Goal: Navigation & Orientation: Find specific page/section

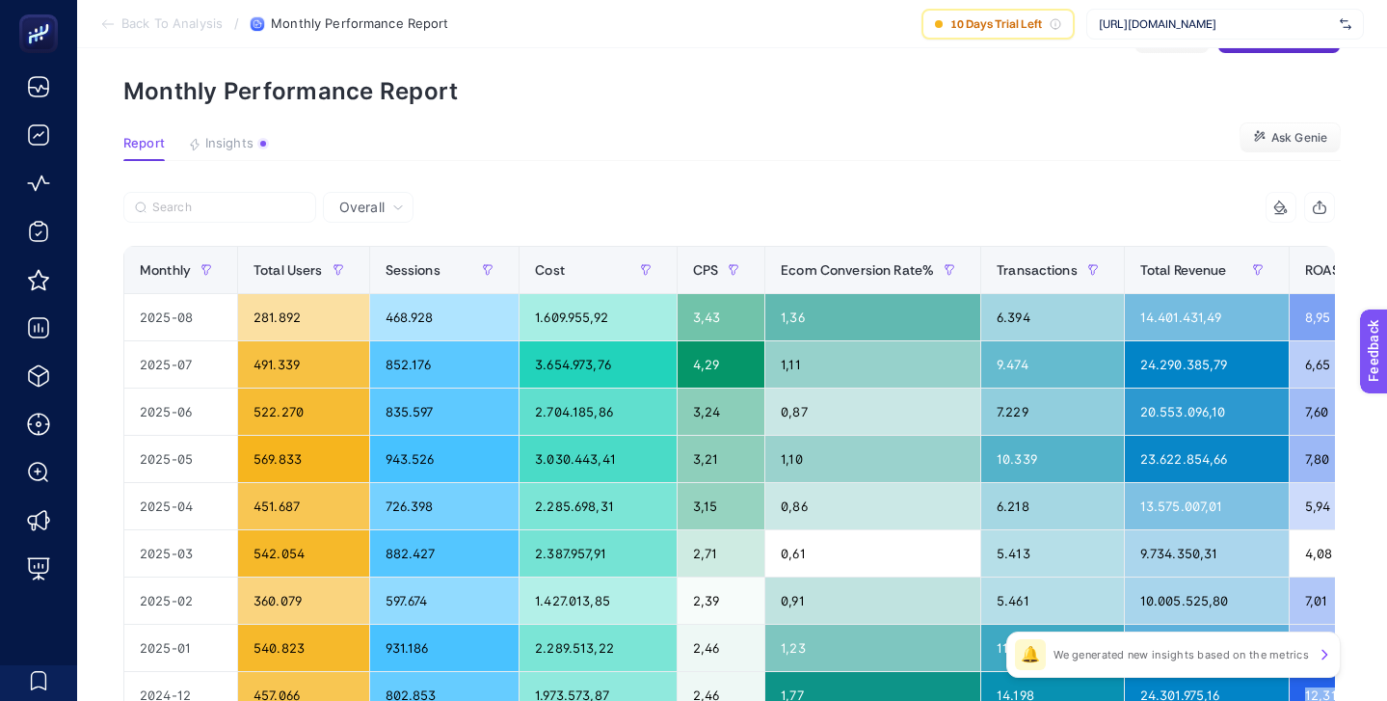
scroll to position [0, 154]
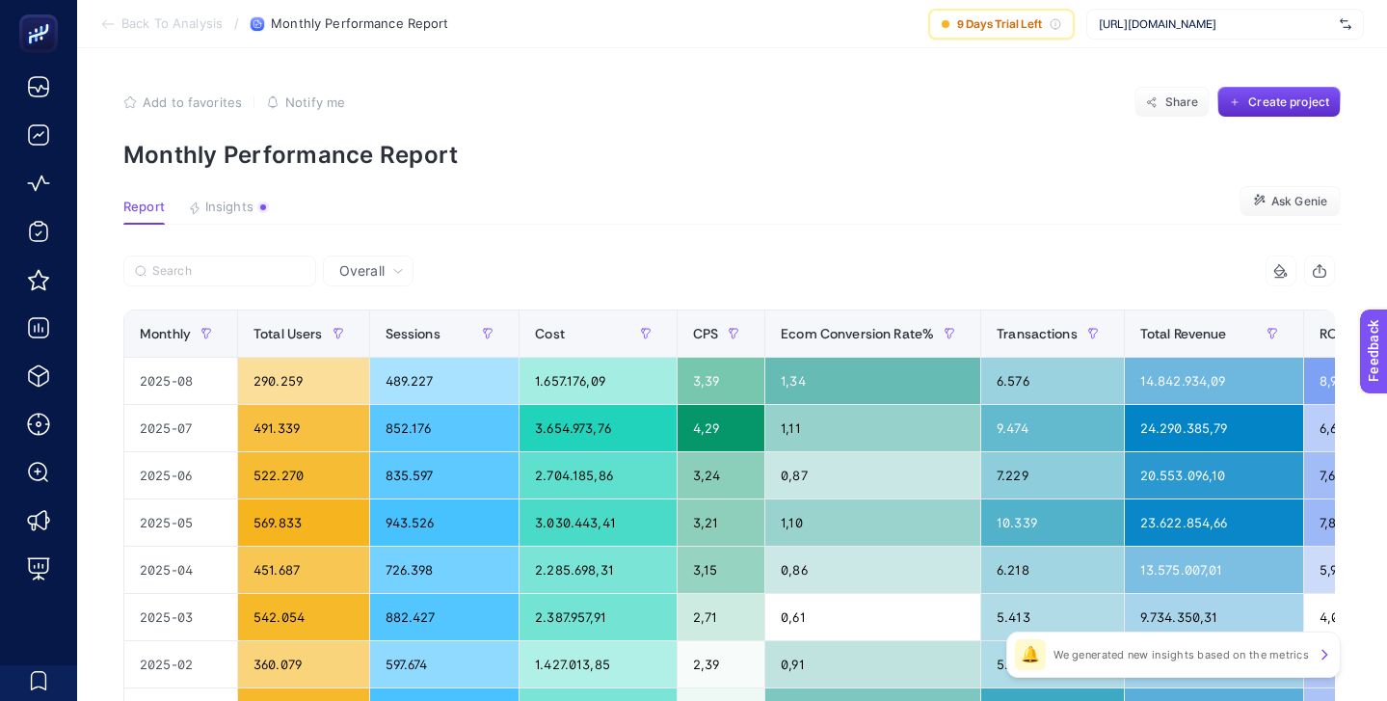
click at [148, 24] on span "Back To Analysis" at bounding box center [171, 23] width 101 height 15
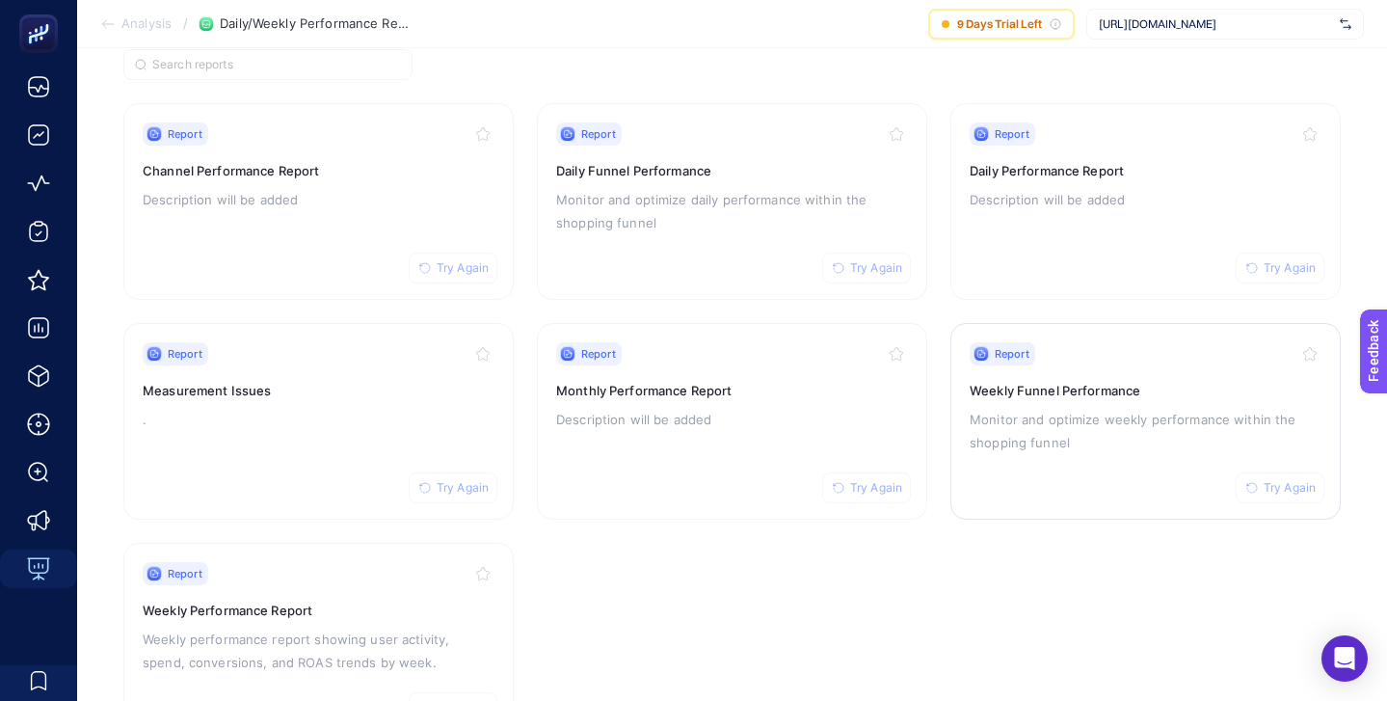
scroll to position [46, 0]
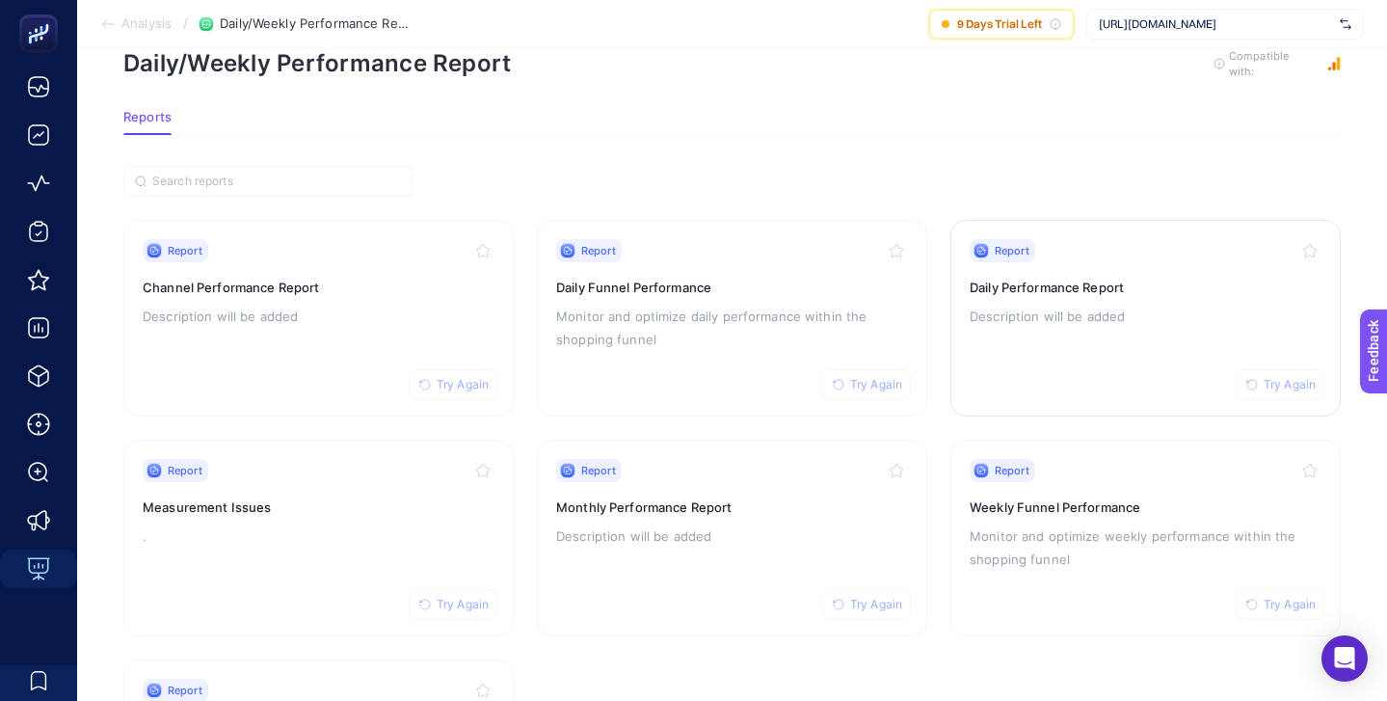
click at [1198, 269] on div "Report Try Again Daily Performance Report Description will be added" at bounding box center [1146, 318] width 352 height 158
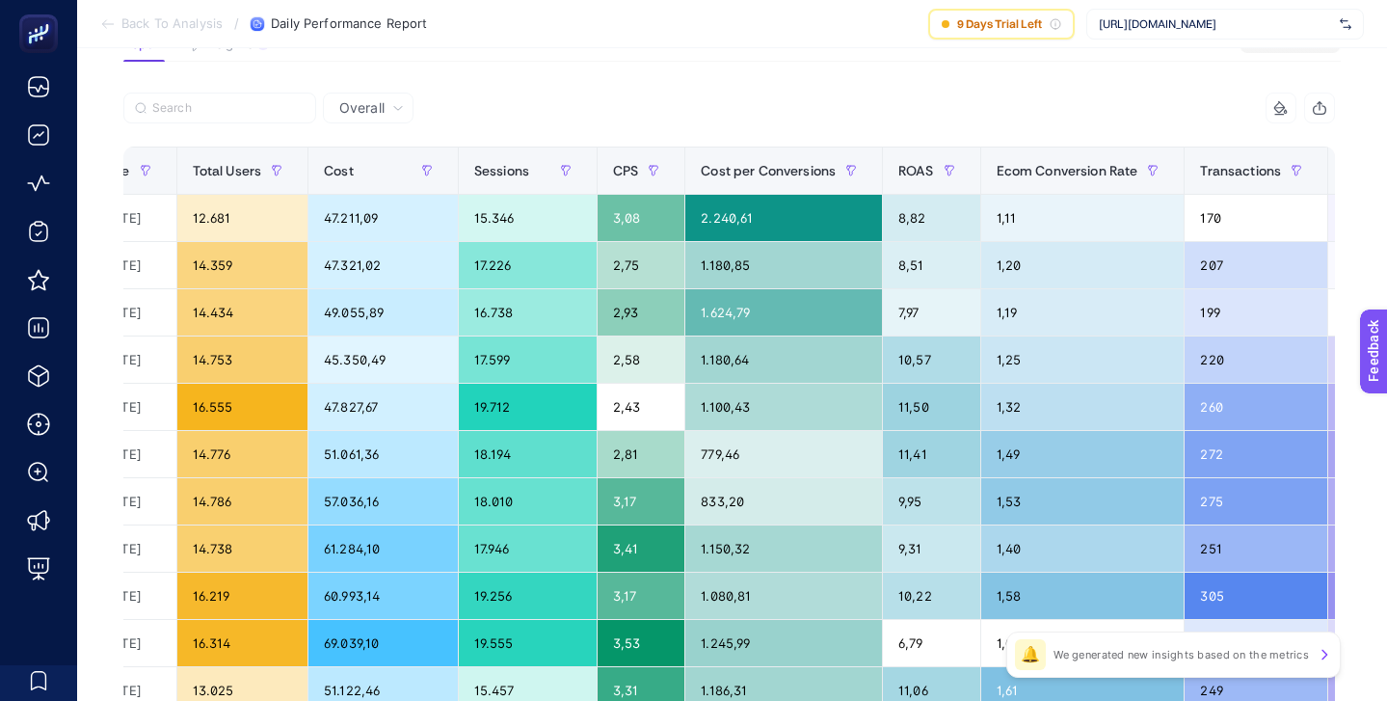
scroll to position [0, 60]
